Goal: Check status: Check status

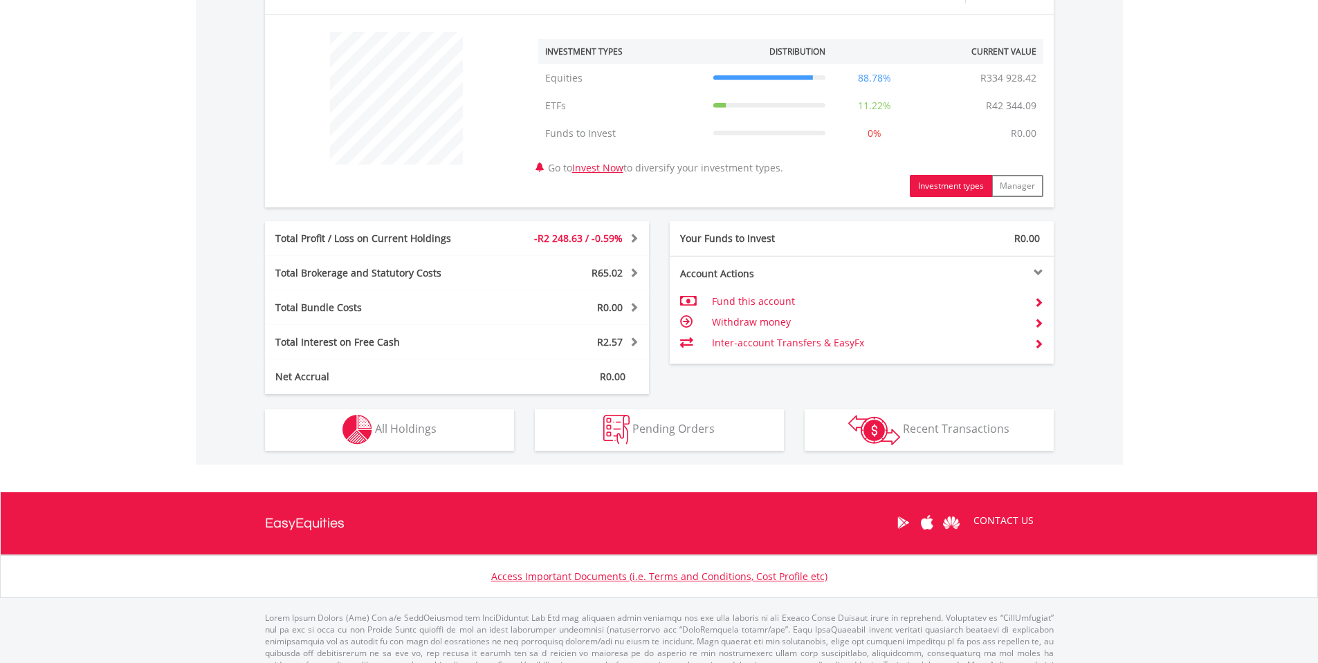
scroll to position [535, 0]
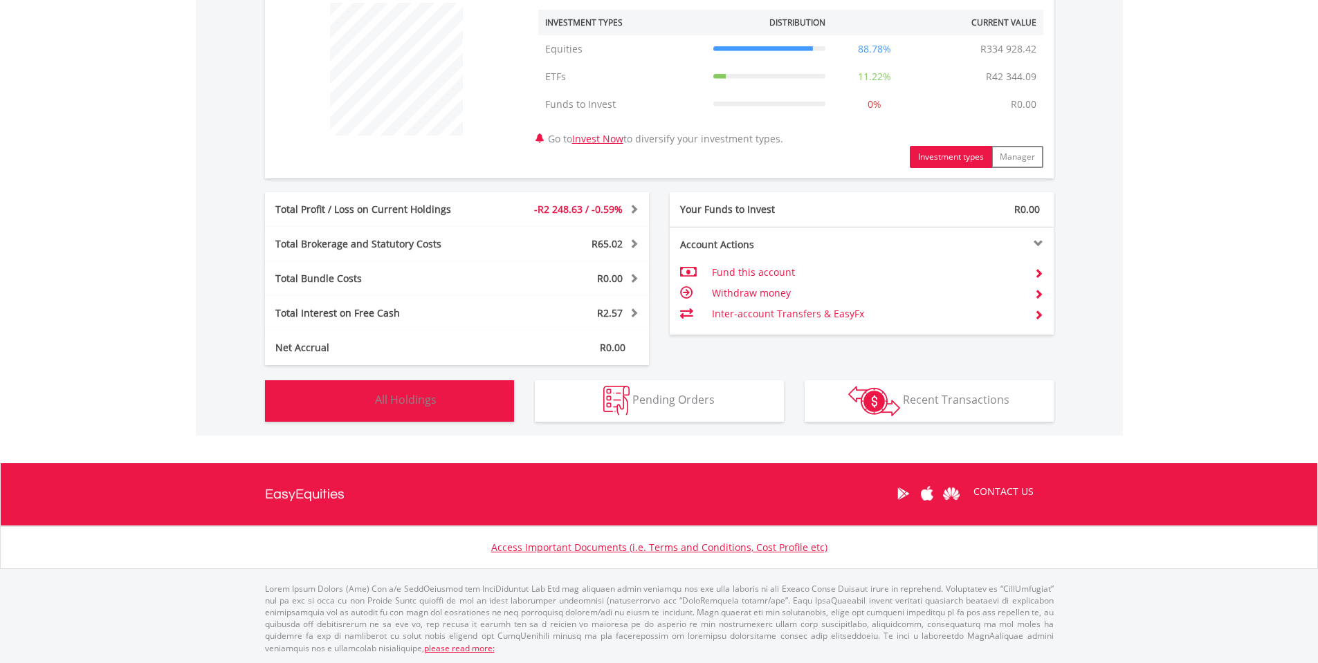
click at [443, 405] on button "Holdings All Holdings" at bounding box center [389, 400] width 249 height 41
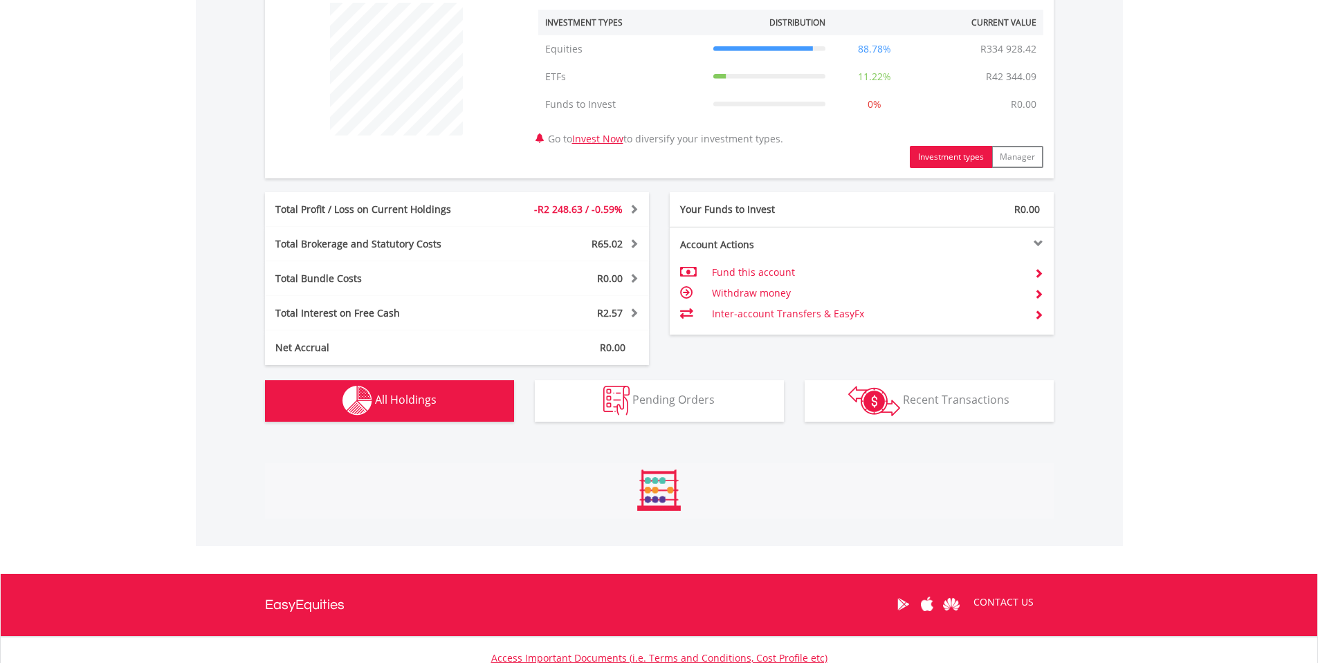
scroll to position [998, 0]
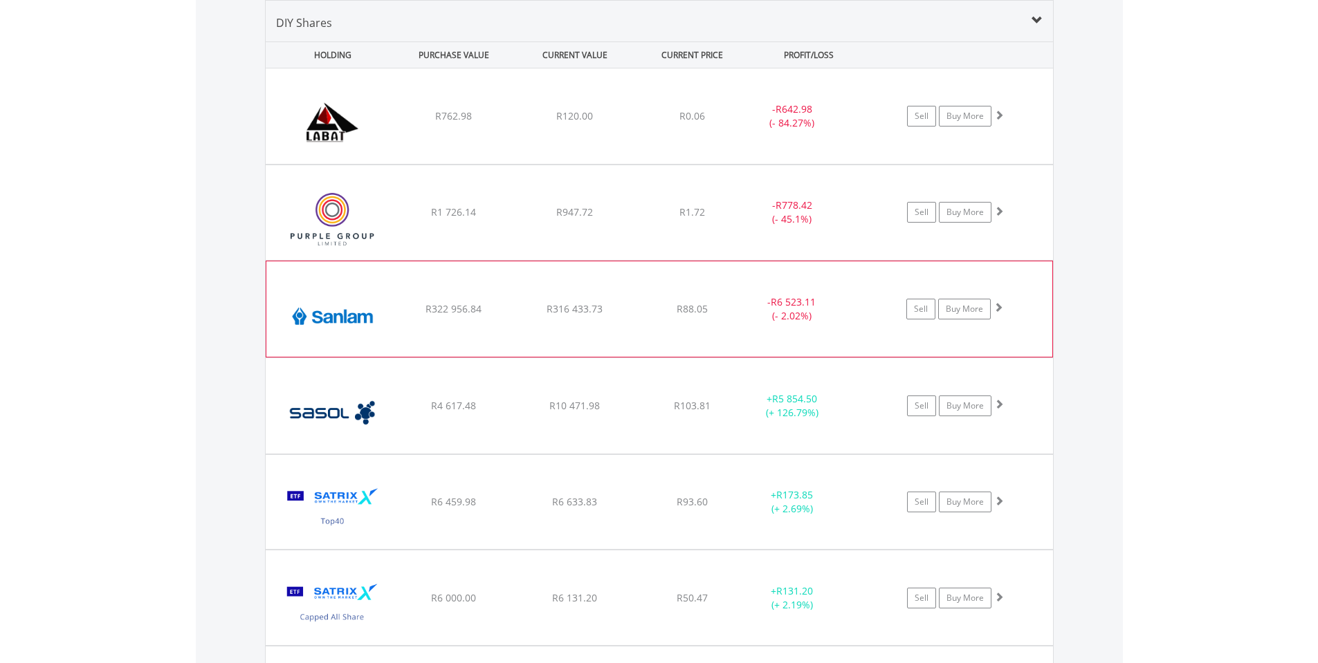
click at [492, 164] on div "﻿ Sanlam Limited R322 956.84 R316 433.73 R88.05 - R6 523.11 (- 2.02%) Sell Buy …" at bounding box center [659, 115] width 787 height 95
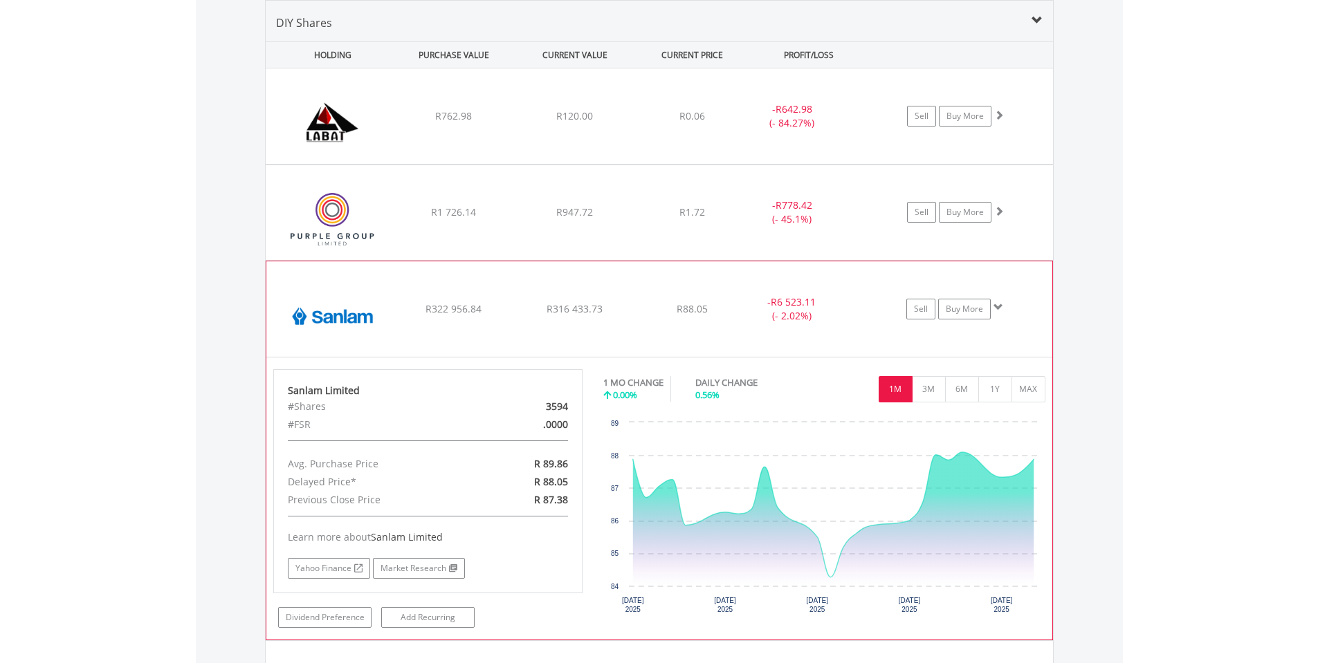
click at [656, 164] on div "﻿ Sanlam Limited R322 956.84 R316 433.73 R88.05 - R6 523.11 (- 2.02%) Sell Buy …" at bounding box center [659, 115] width 787 height 95
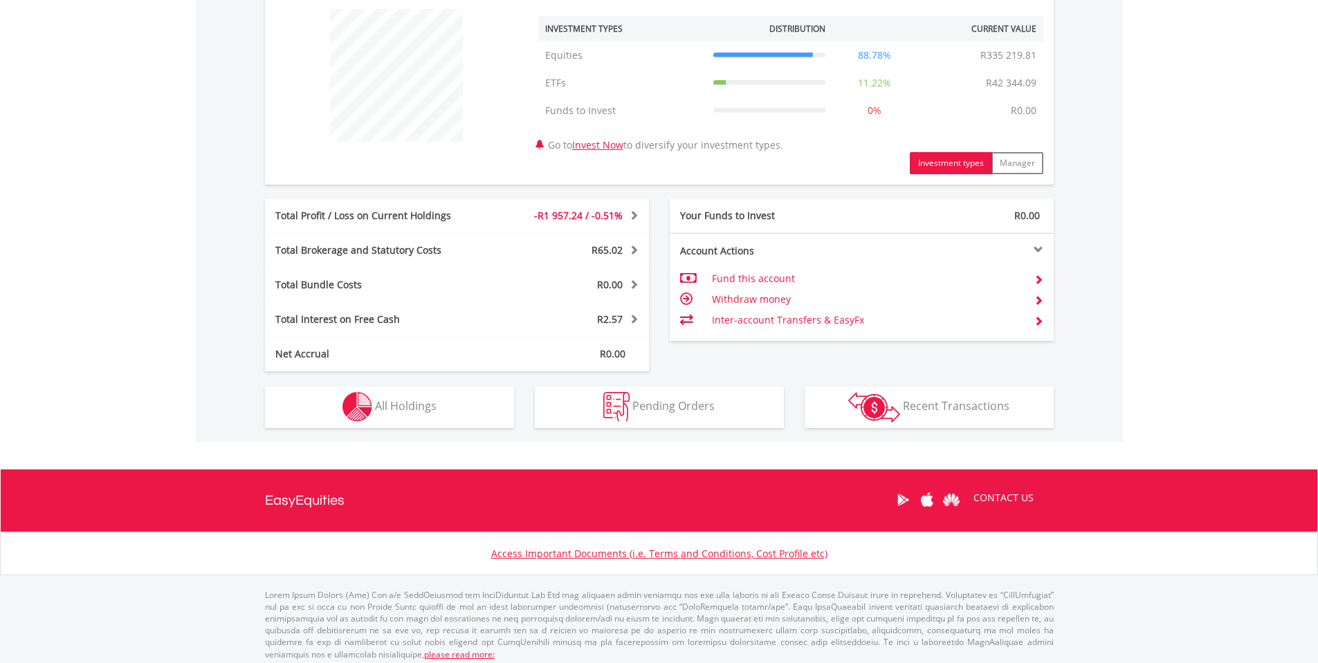
scroll to position [535, 0]
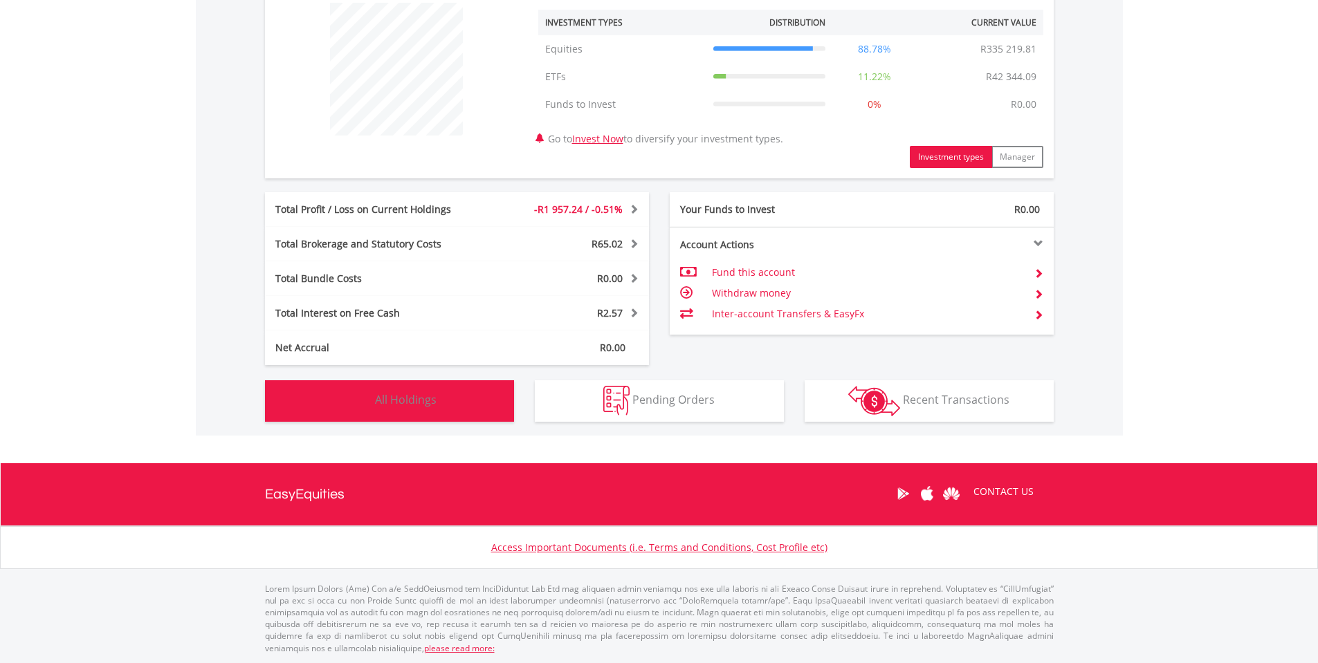
click at [464, 402] on button "Holdings All Holdings" at bounding box center [389, 400] width 249 height 41
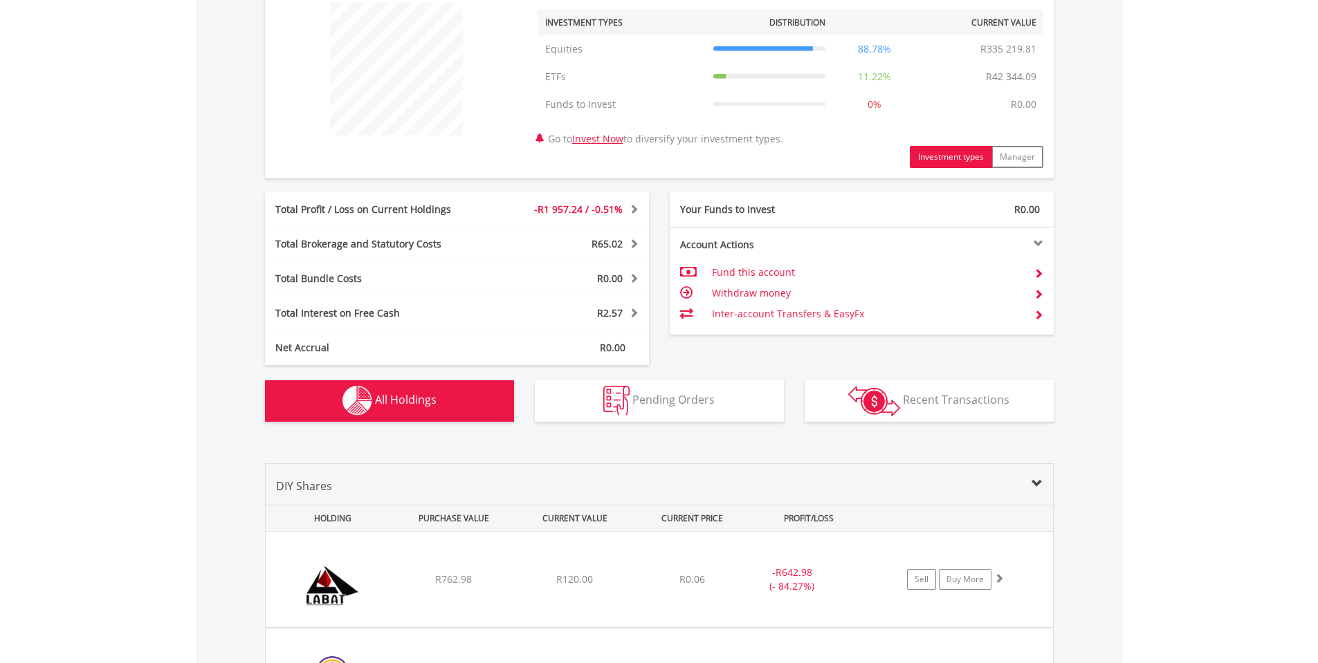
scroll to position [998, 0]
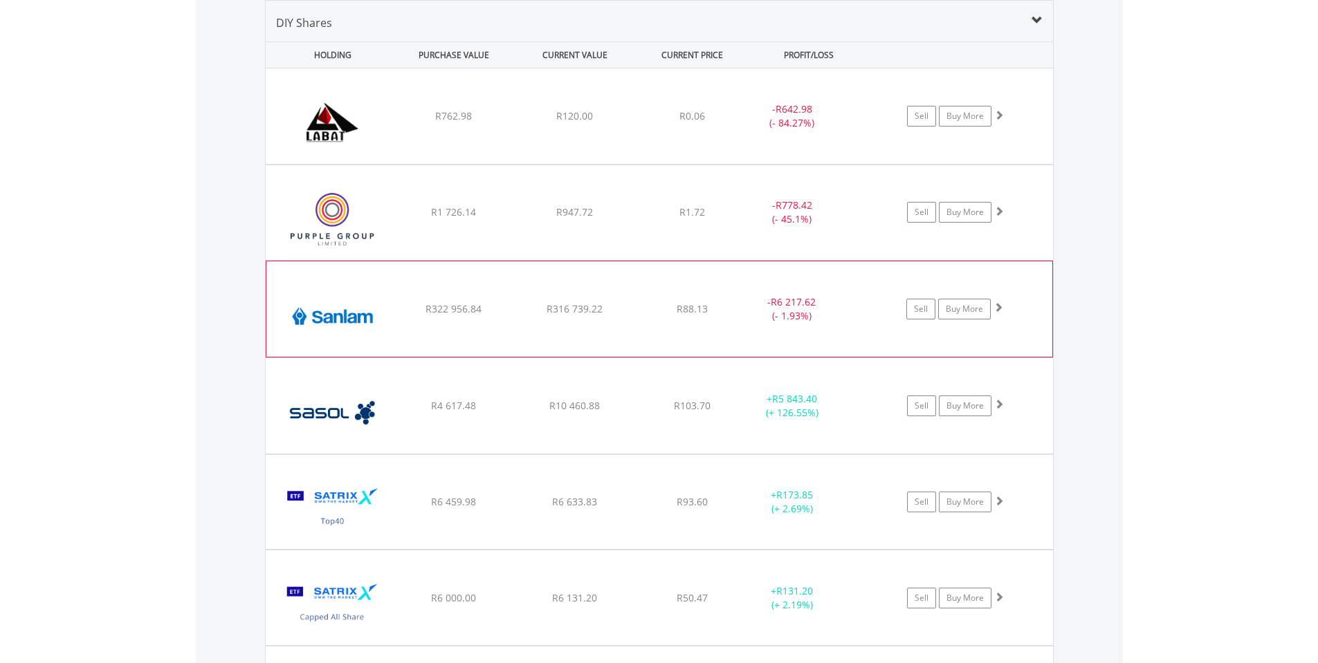
click at [658, 164] on div "﻿ Sanlam Limited R322 956.84 R316 739.22 R88.13 - R6 217.62 (- 1.93%) Sell Buy …" at bounding box center [659, 115] width 787 height 95
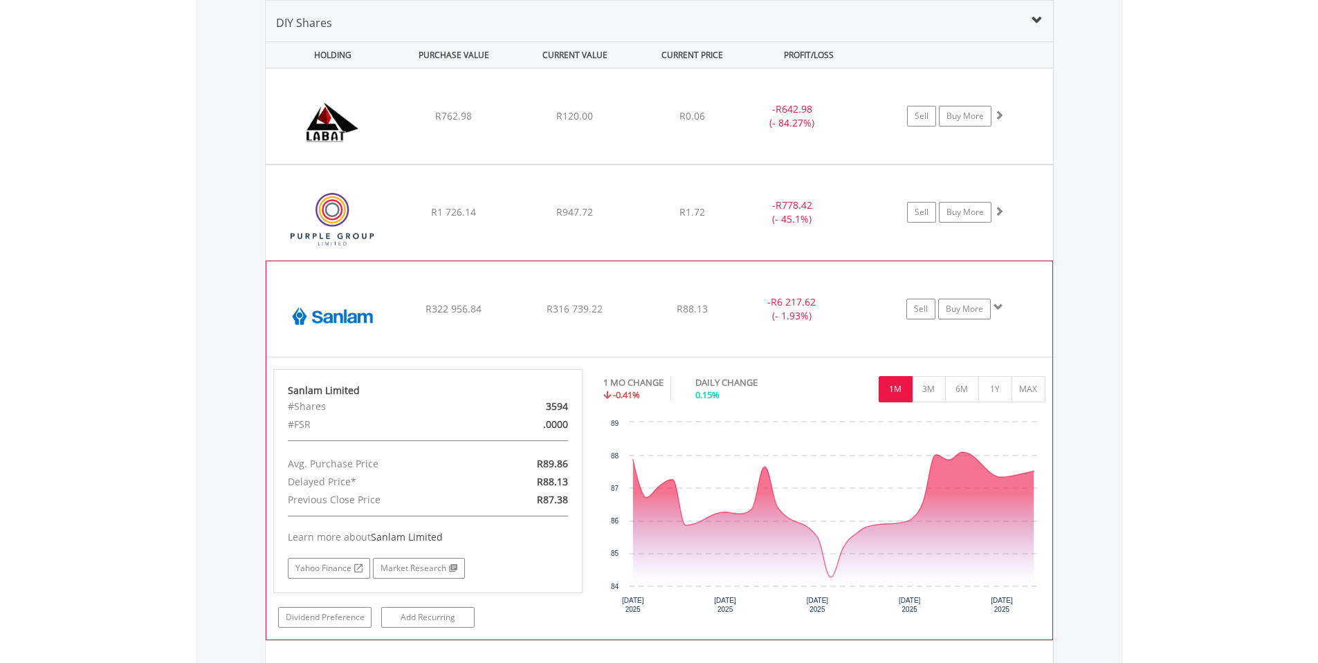
click at [464, 164] on div "﻿ Sanlam Limited R322 956.84 R316 739.22 R88.13 - R6 217.62 (- 1.93%) Sell Buy …" at bounding box center [659, 115] width 787 height 95
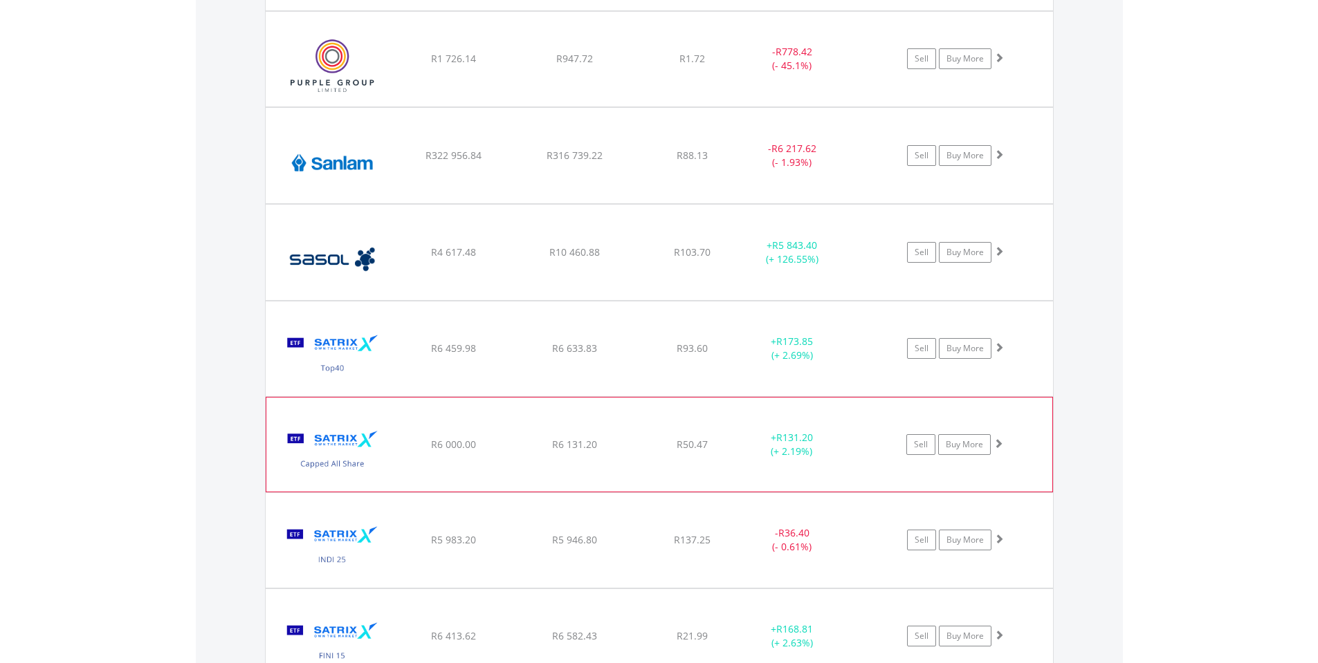
scroll to position [1205, 0]
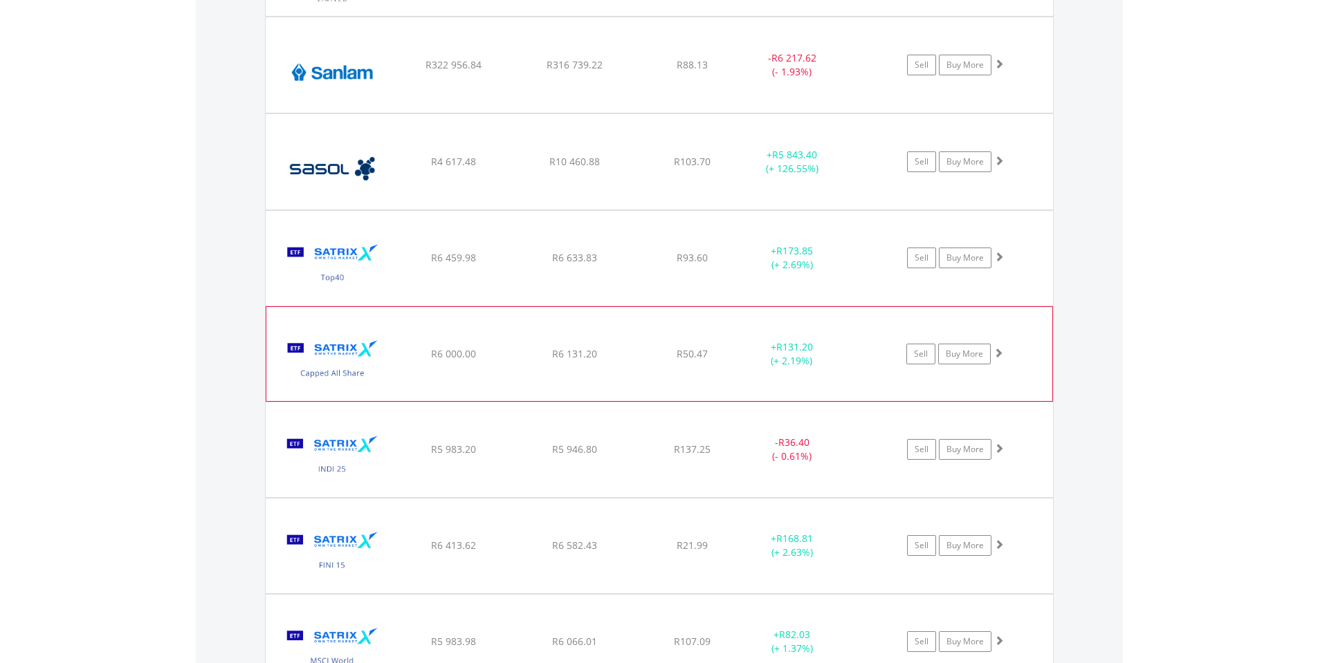
scroll to position [1275, 0]
